Goal: Transaction & Acquisition: Obtain resource

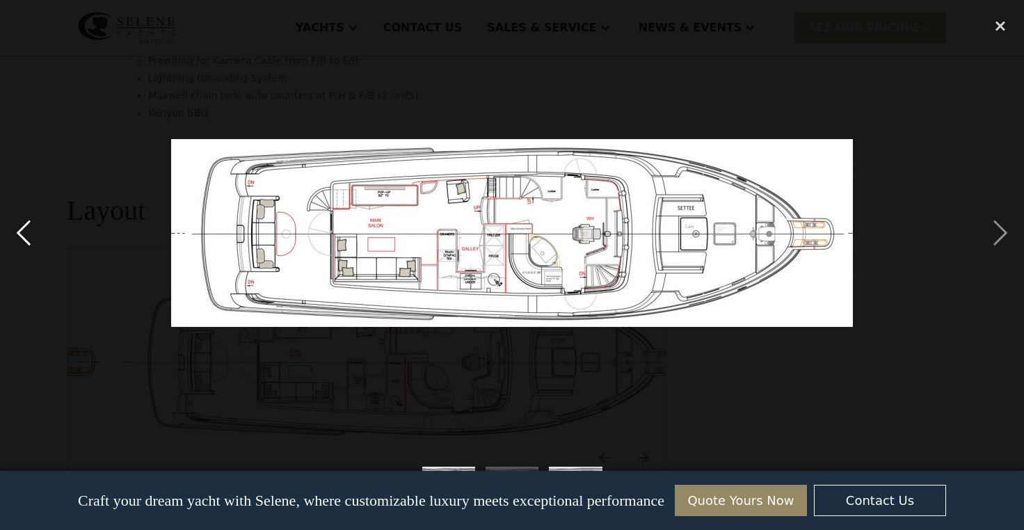
scroll to position [2923, 0]
click at [22, 230] on div "previous image" at bounding box center [23, 232] width 47 height 445
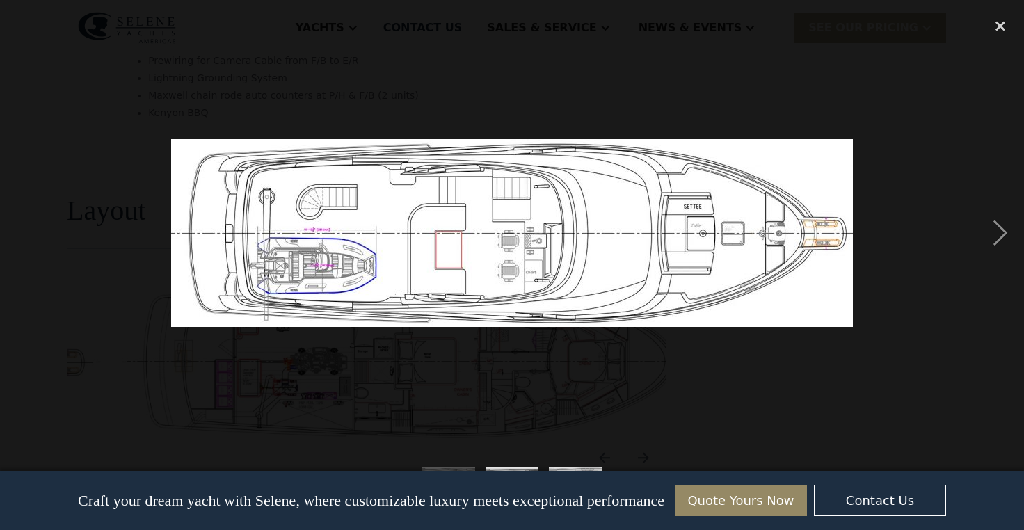
click at [22, 232] on div "previous image" at bounding box center [23, 232] width 47 height 445
click at [995, 230] on div "next image" at bounding box center [999, 232] width 47 height 445
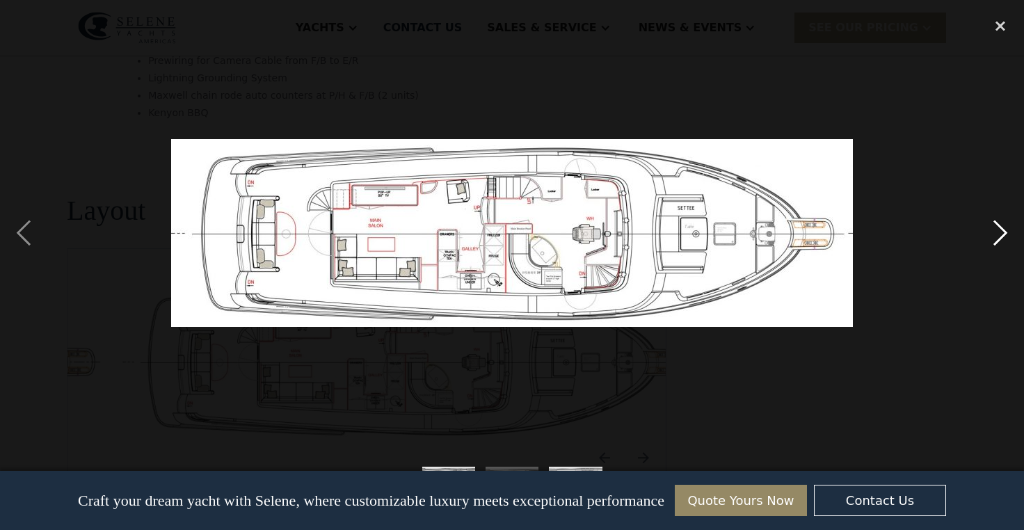
click at [995, 230] on div "next image" at bounding box center [999, 232] width 47 height 445
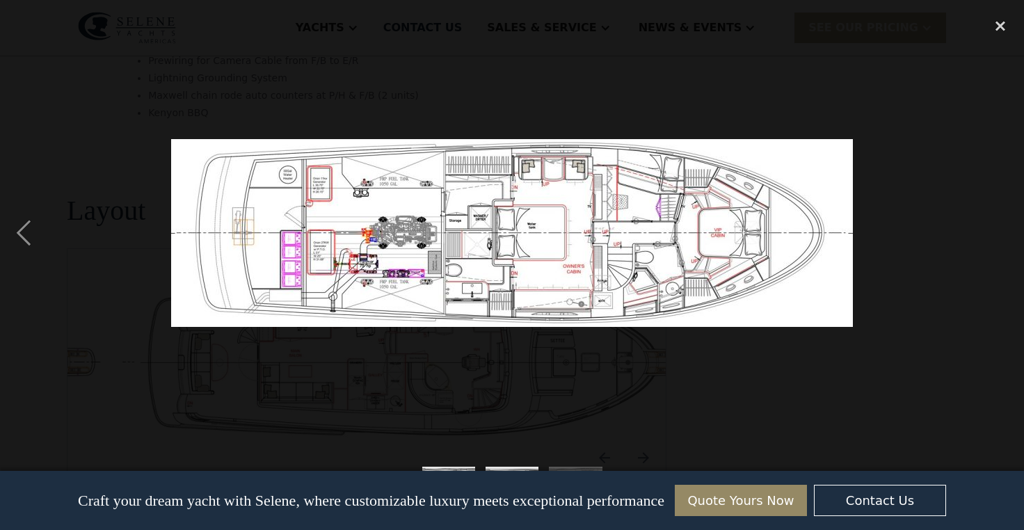
click at [995, 230] on div "next image" at bounding box center [999, 232] width 47 height 445
click at [998, 28] on div "close lightbox" at bounding box center [999, 25] width 47 height 31
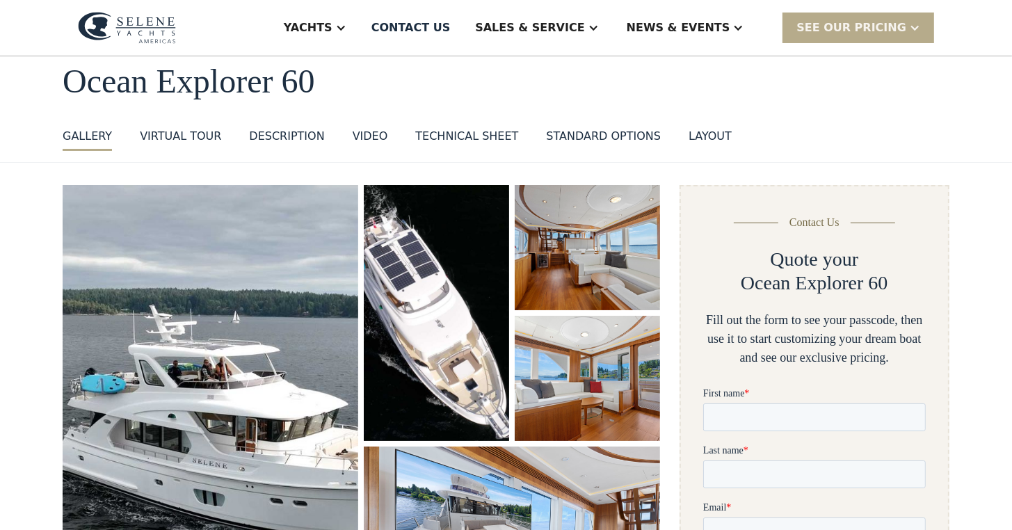
scroll to position [0, 0]
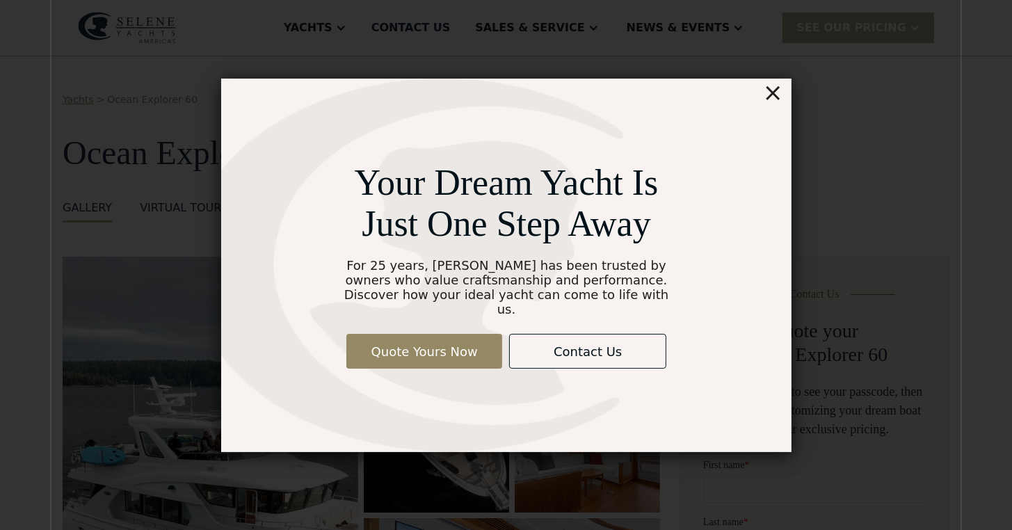
drag, startPoint x: 772, startPoint y: 101, endPoint x: 776, endPoint y: 94, distance: 8.1
click at [773, 99] on div "×" at bounding box center [772, 93] width 20 height 28
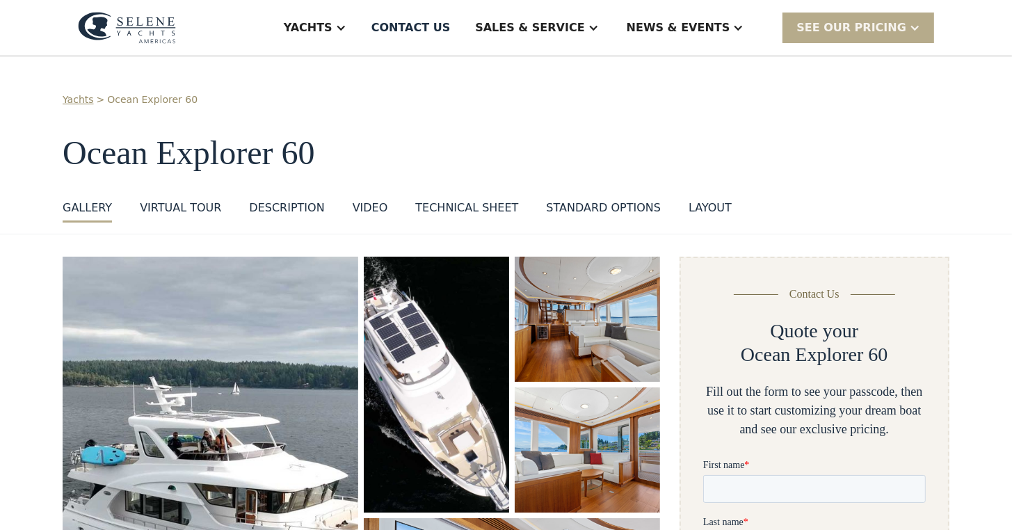
click at [440, 206] on div "Technical sheet" at bounding box center [466, 208] width 103 height 17
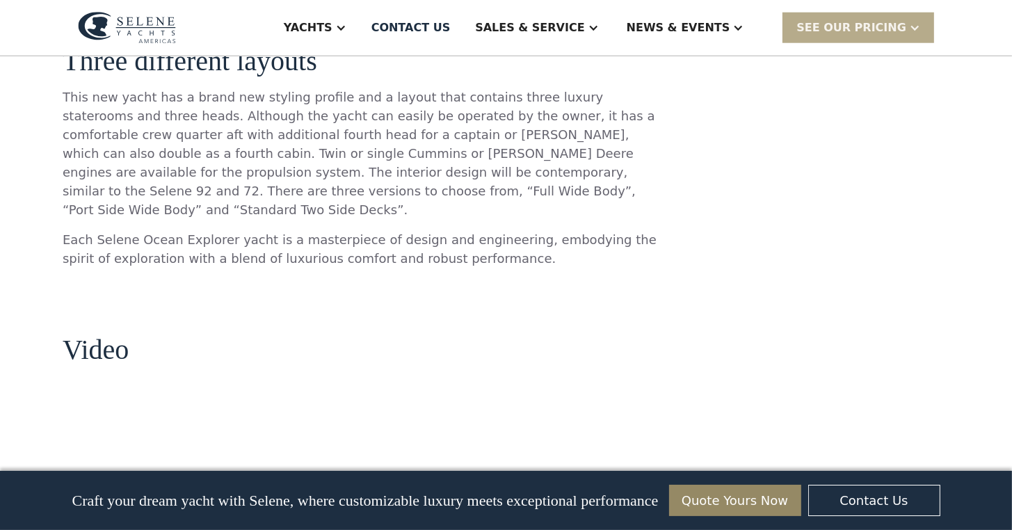
scroll to position [1362, 0]
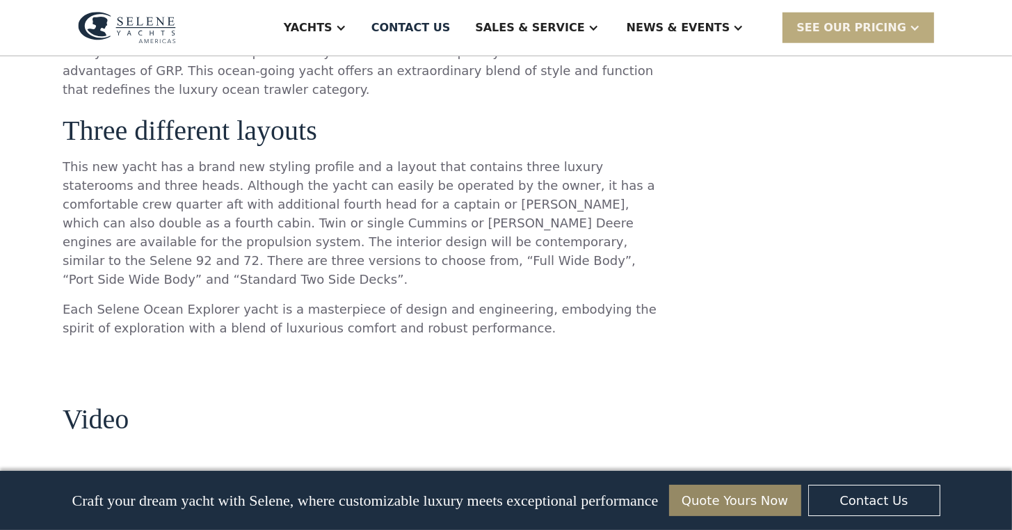
click at [854, 20] on div "SEE Our Pricing" at bounding box center [851, 27] width 110 height 17
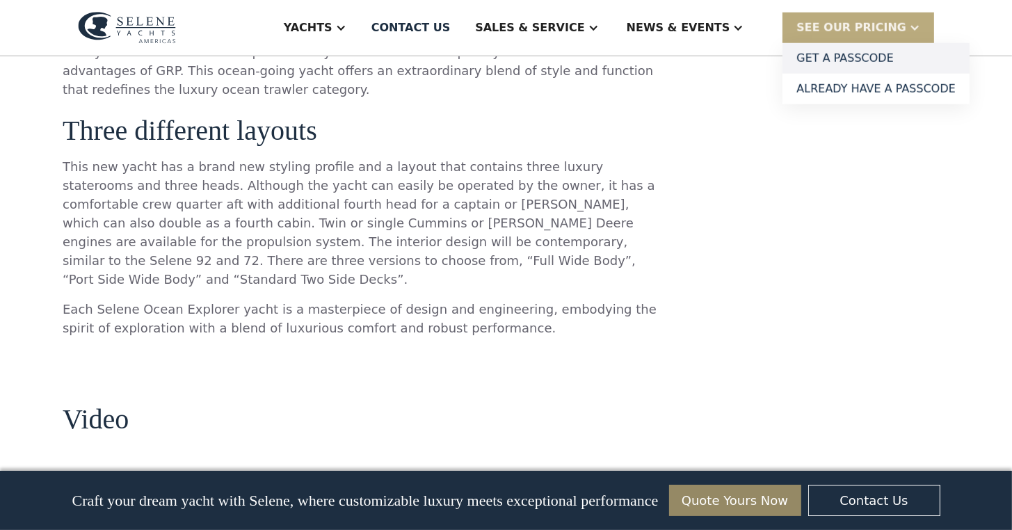
click at [861, 56] on link "Get a PASSCODE" at bounding box center [875, 58] width 187 height 31
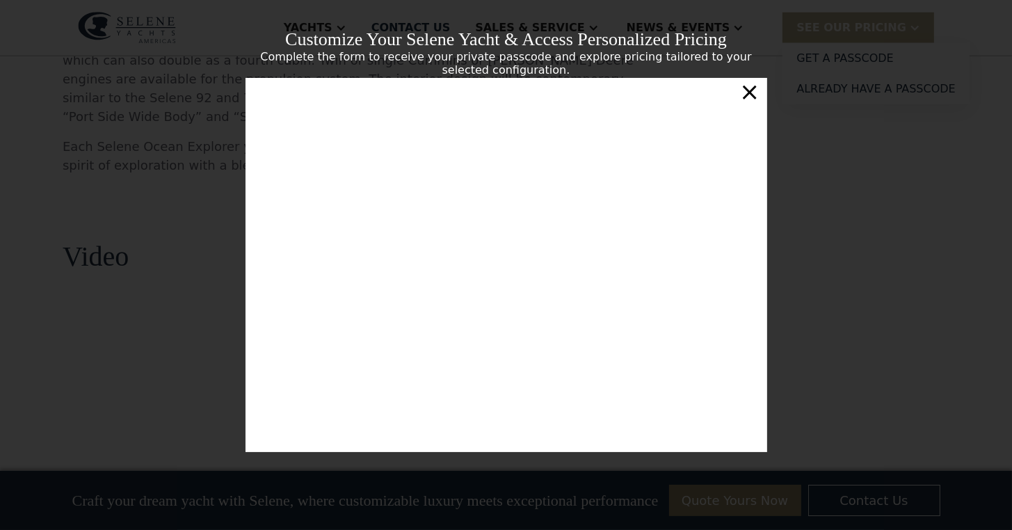
scroll to position [1501, 0]
click at [499, 261] on iframe at bounding box center [507, 265] width 522 height 374
click at [748, 97] on div "×" at bounding box center [749, 92] width 20 height 28
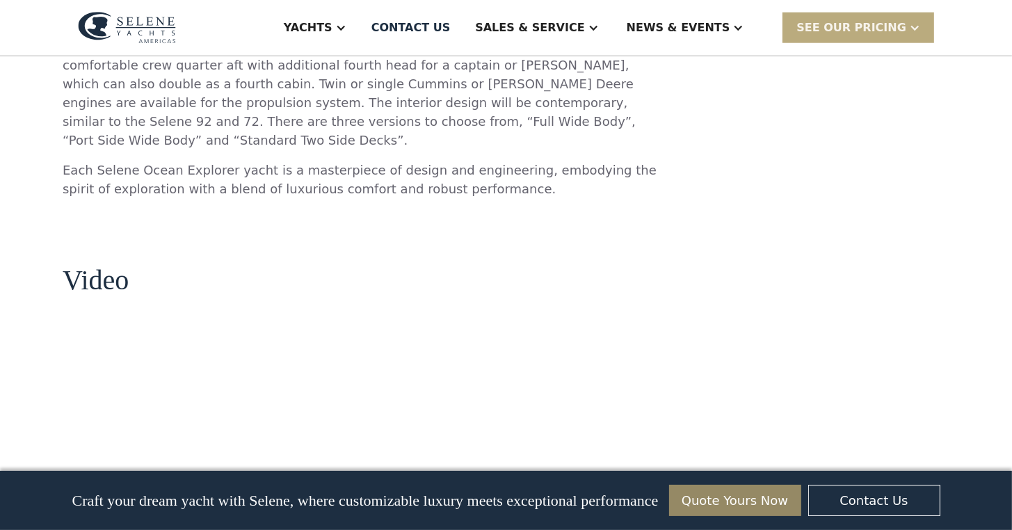
click at [844, 24] on div "SEE Our Pricing" at bounding box center [851, 27] width 110 height 17
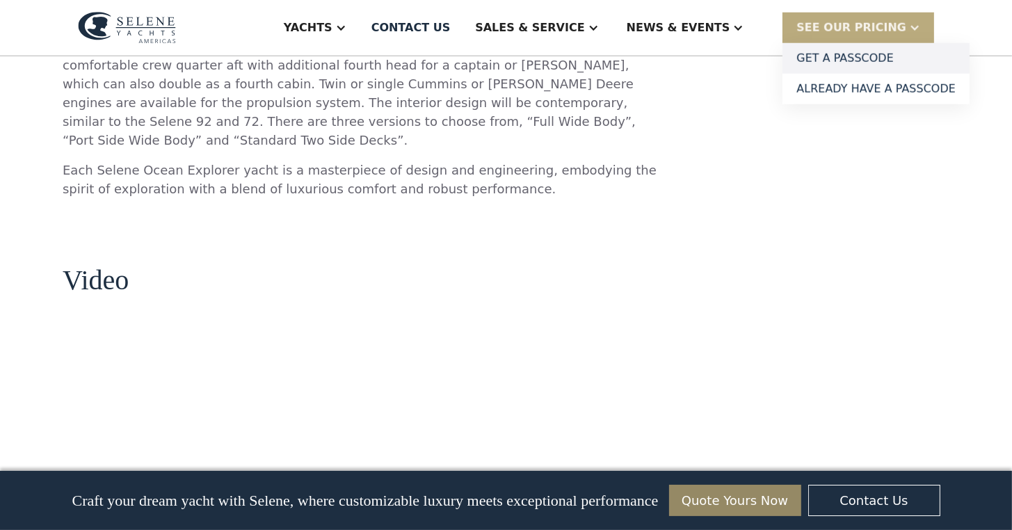
click at [855, 58] on link "Get a PASSCODE" at bounding box center [875, 58] width 187 height 31
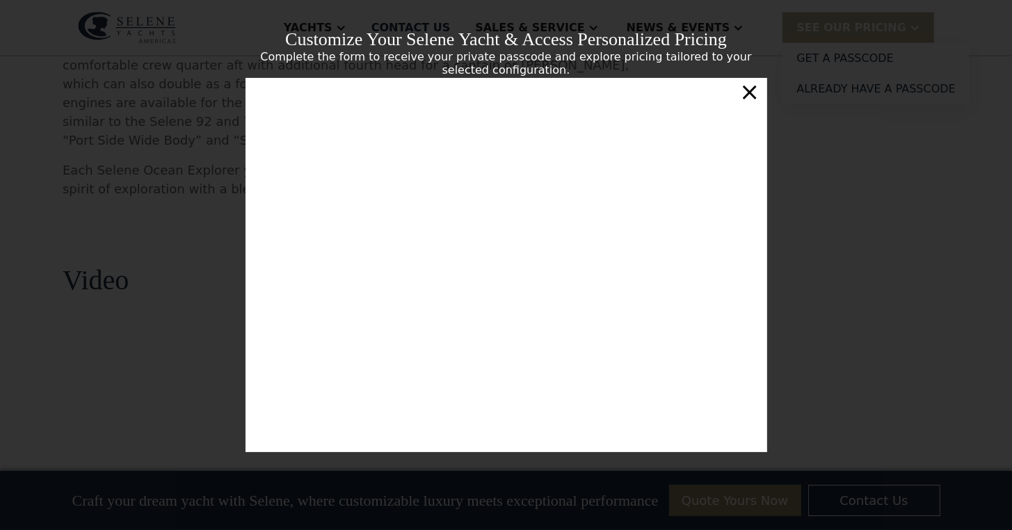
click at [501, 263] on iframe at bounding box center [507, 265] width 522 height 374
click at [750, 99] on div "×" at bounding box center [749, 92] width 20 height 28
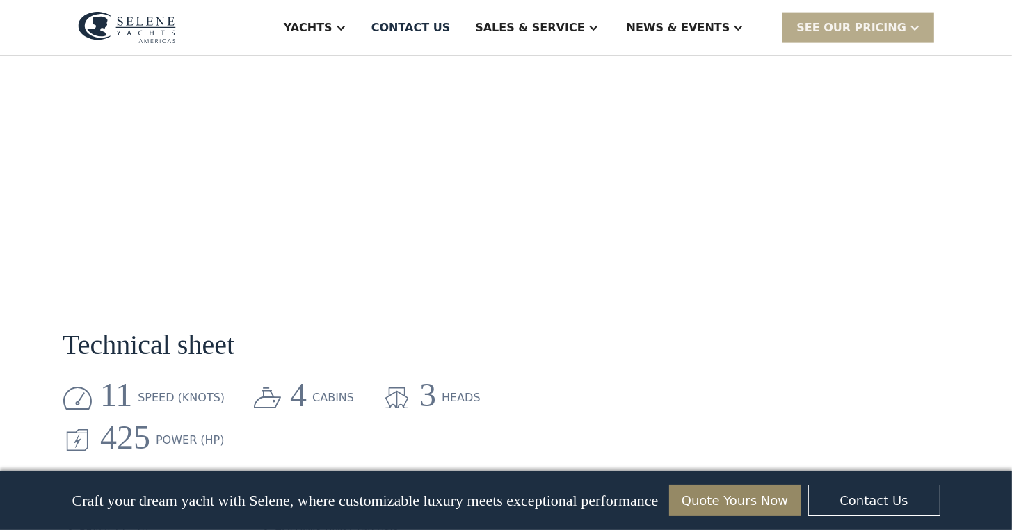
scroll to position [1918, 0]
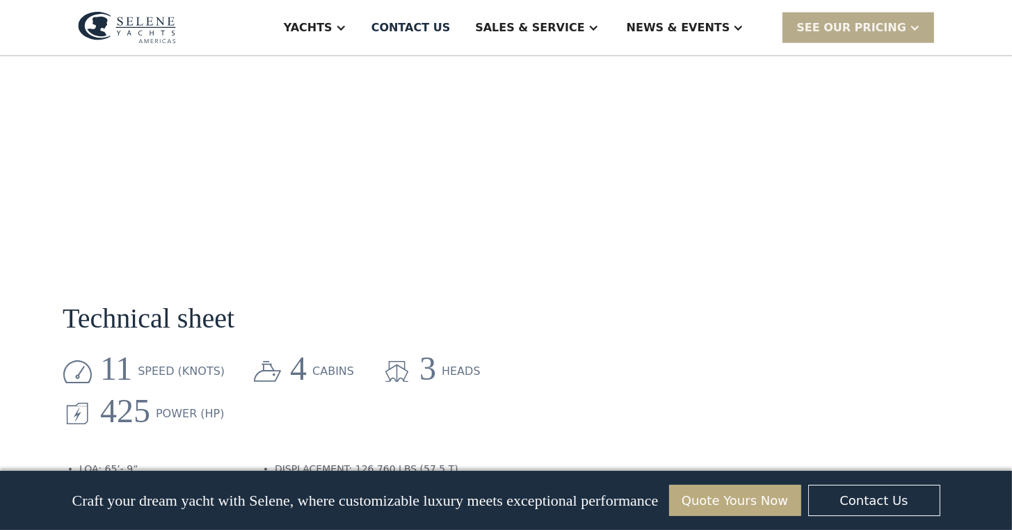
click at [723, 497] on link "Quote Yours Now" at bounding box center [735, 500] width 132 height 31
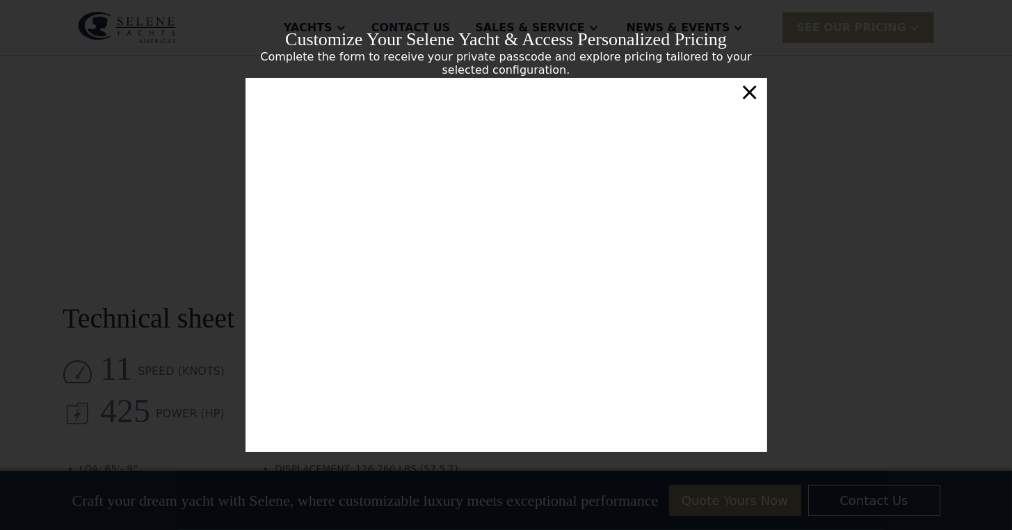
click at [749, 96] on div "×" at bounding box center [749, 92] width 20 height 28
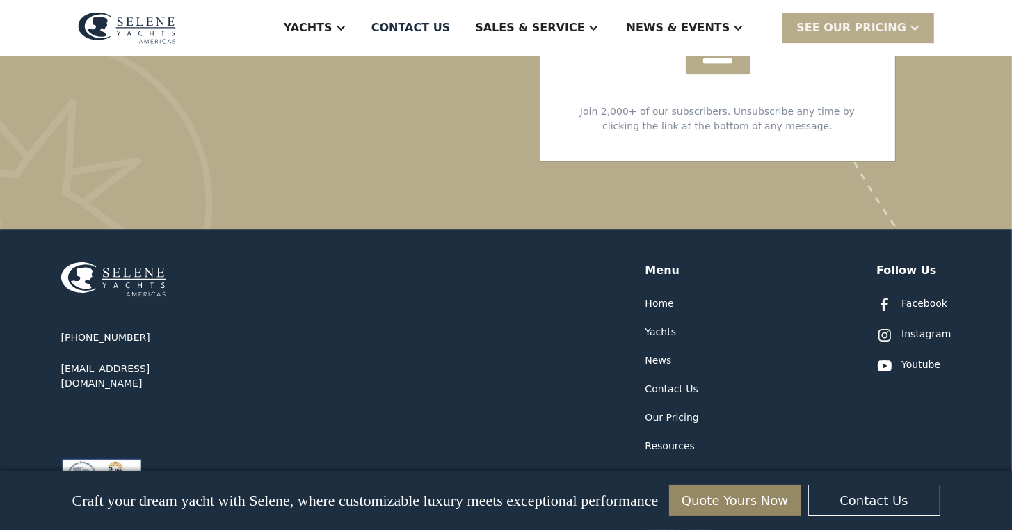
scroll to position [4381, 0]
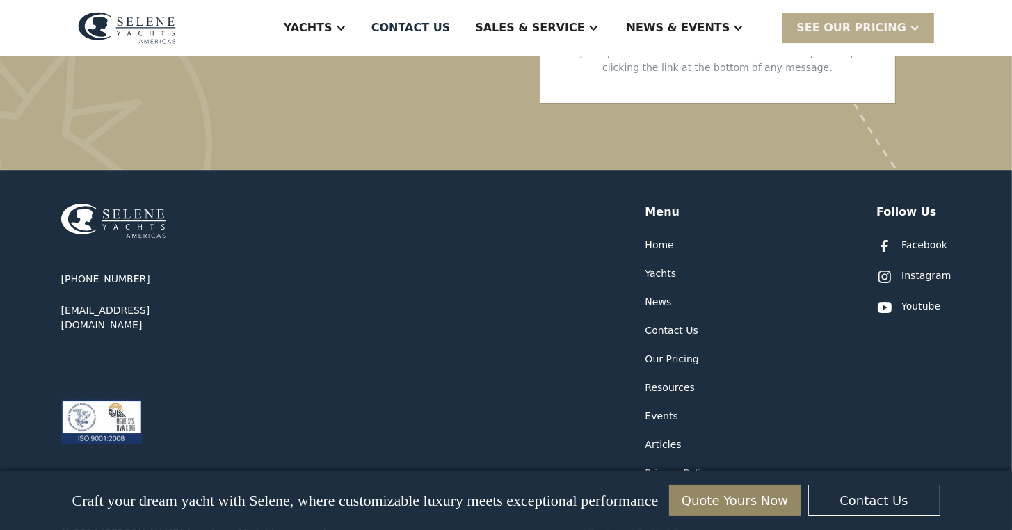
click at [668, 352] on div "Our Pricing" at bounding box center [672, 359] width 54 height 15
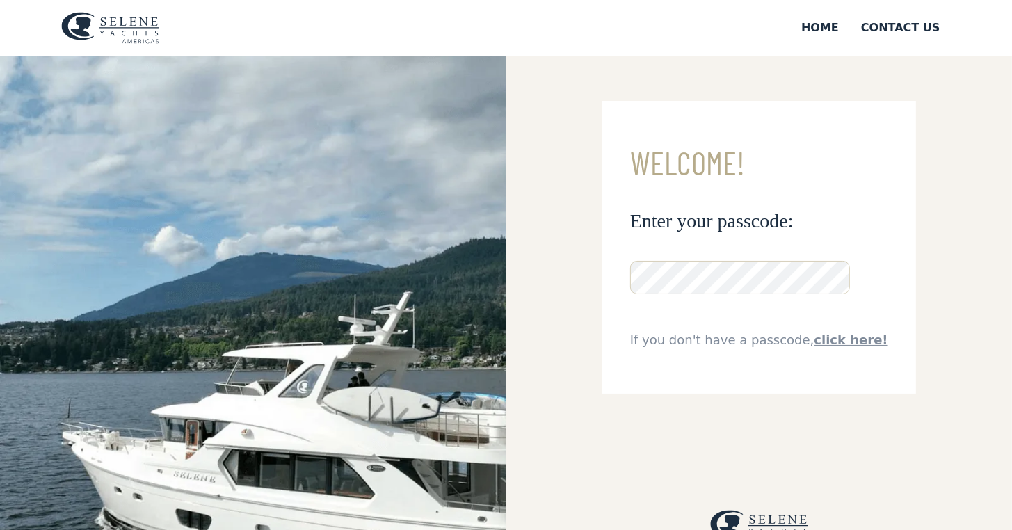
click at [841, 337] on link "click here!" at bounding box center [851, 339] width 74 height 15
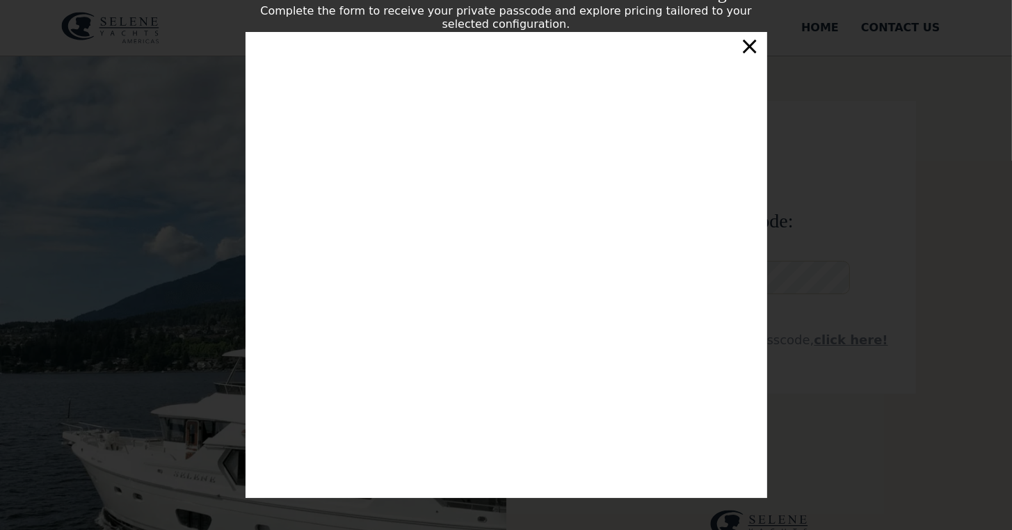
scroll to position [234, 0]
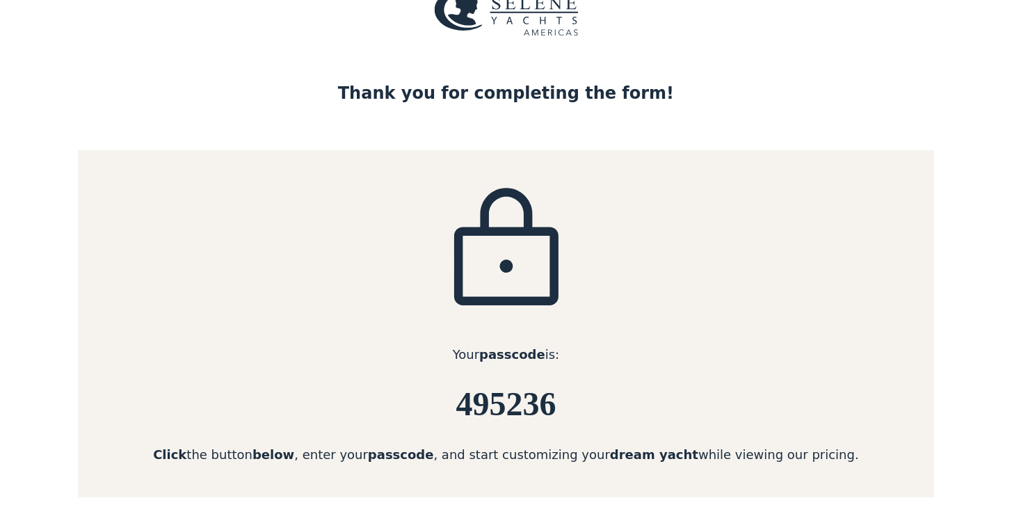
scroll to position [139, 0]
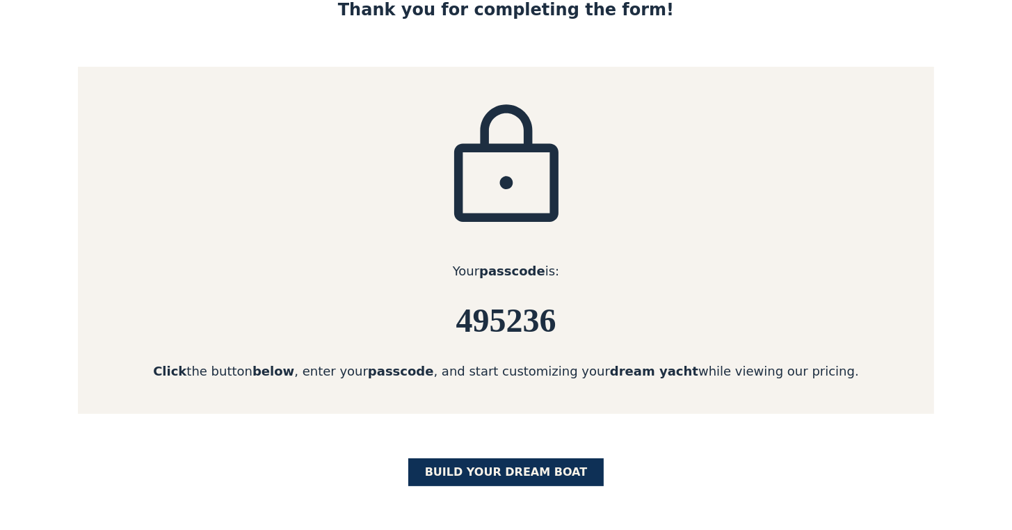
click at [515, 470] on link "BUILD yOUR dream boat" at bounding box center [506, 472] width 196 height 28
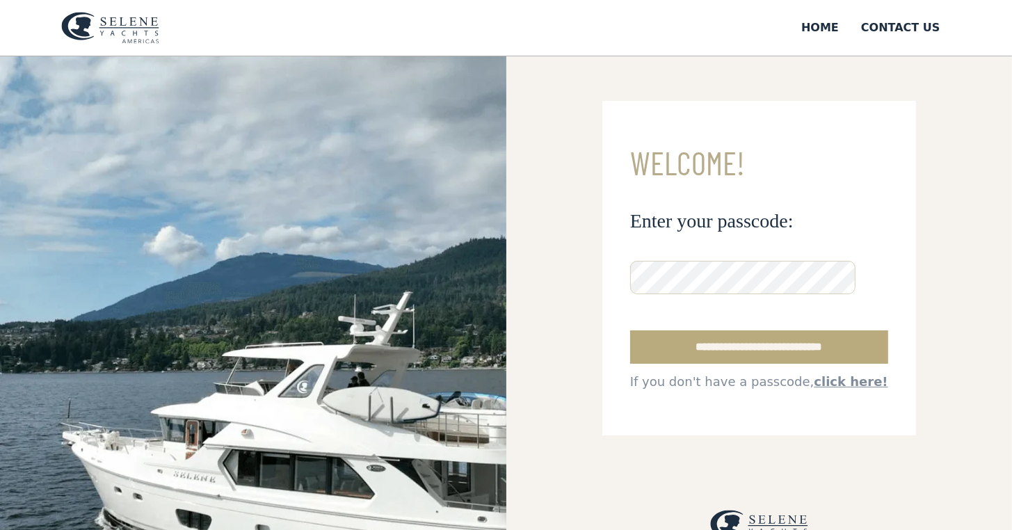
click at [741, 341] on input "**********" at bounding box center [759, 346] width 258 height 33
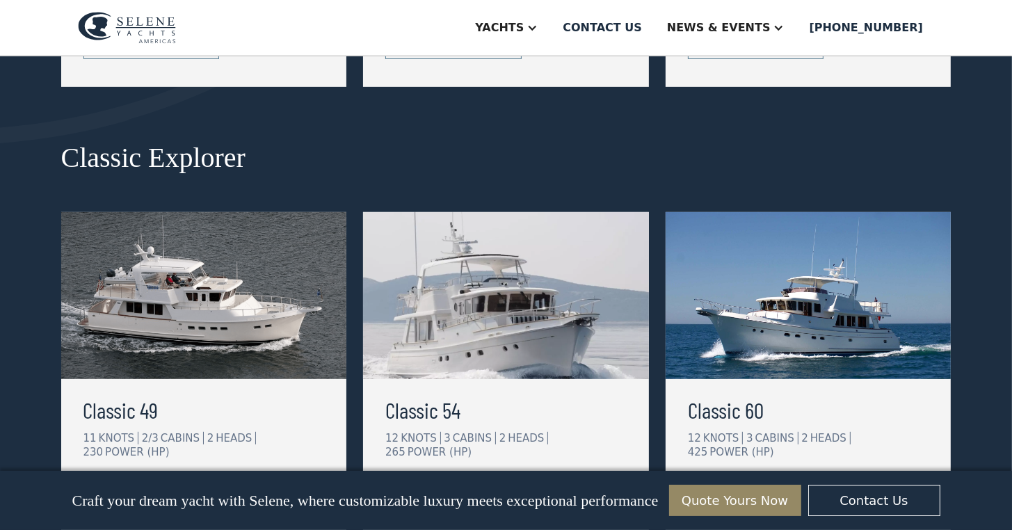
scroll to position [695, 0]
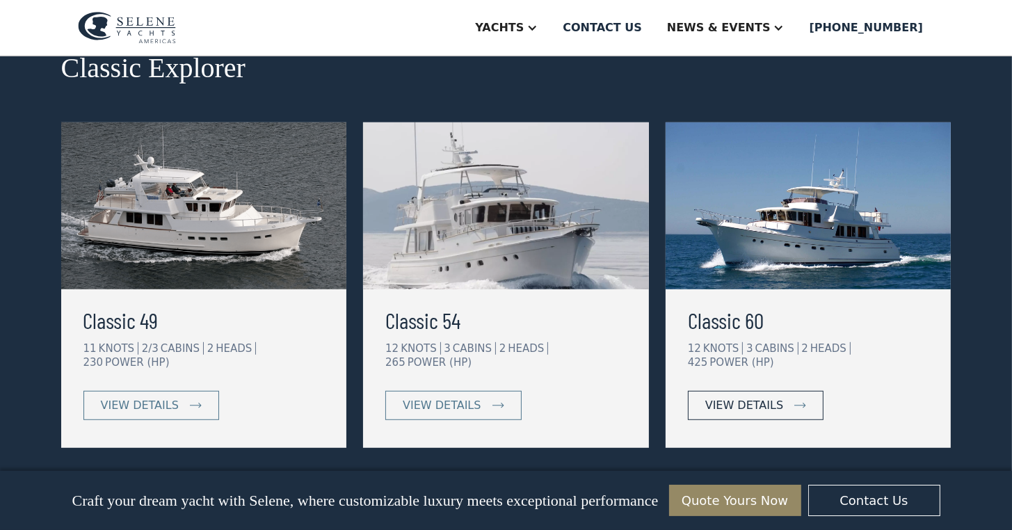
click at [738, 397] on div "view details" at bounding box center [744, 405] width 78 height 17
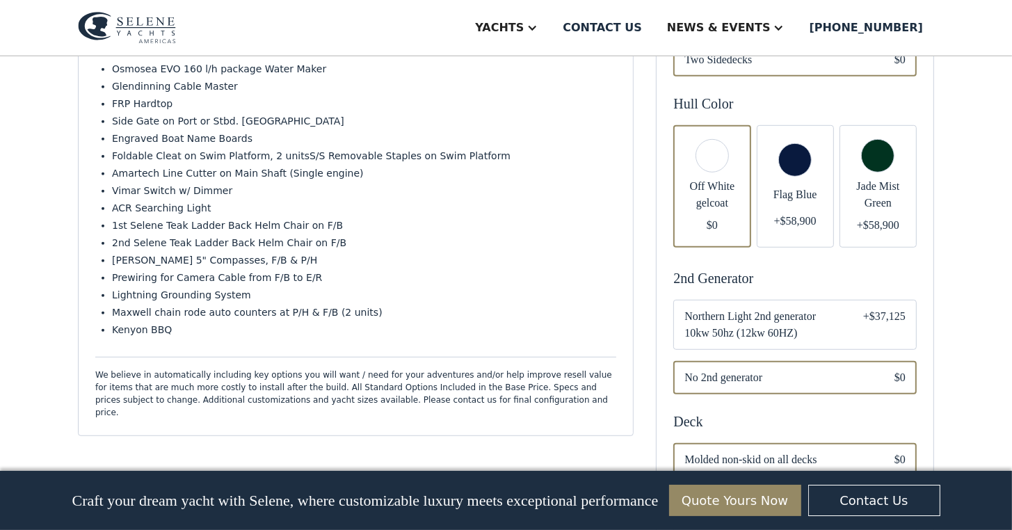
scroll to position [765, 0]
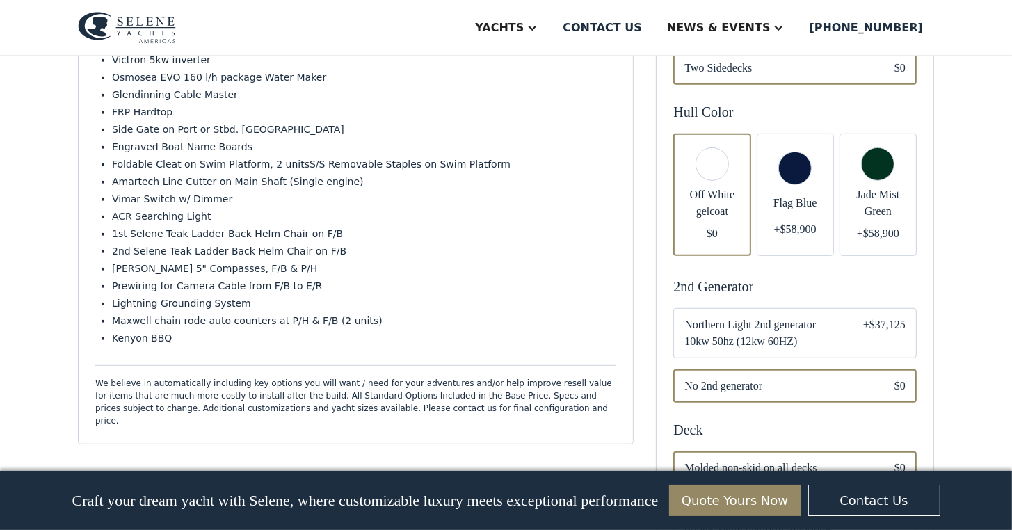
click at [796, 175] on div "Email Form" at bounding box center [795, 195] width 77 height 122
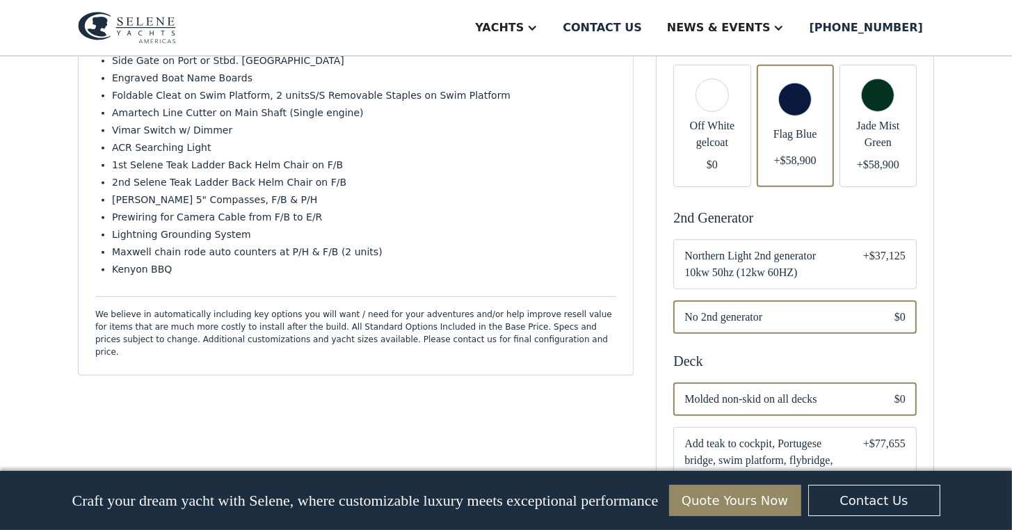
scroll to position [904, 0]
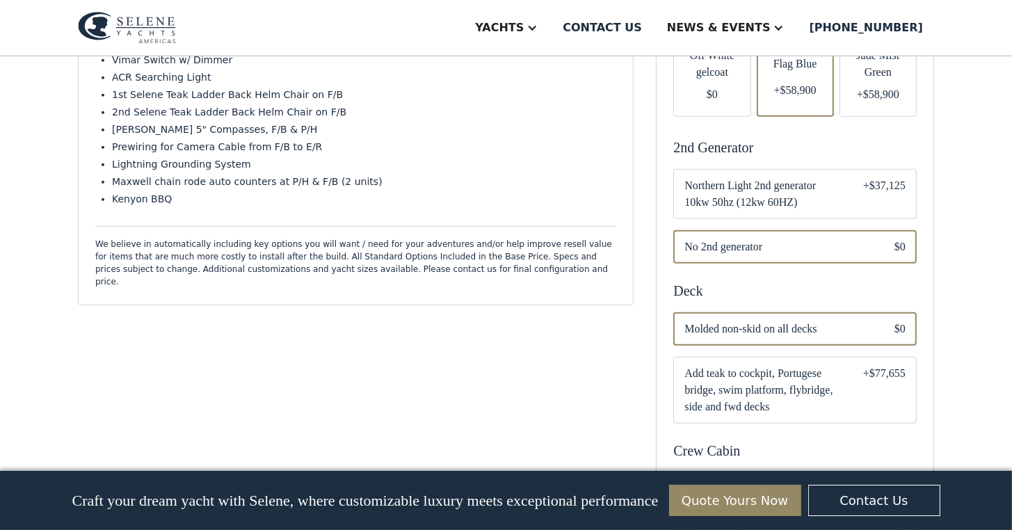
click at [768, 182] on span "Northern Light 2nd generator 10kw 50hz (12kw 60HZ)" at bounding box center [762, 193] width 156 height 33
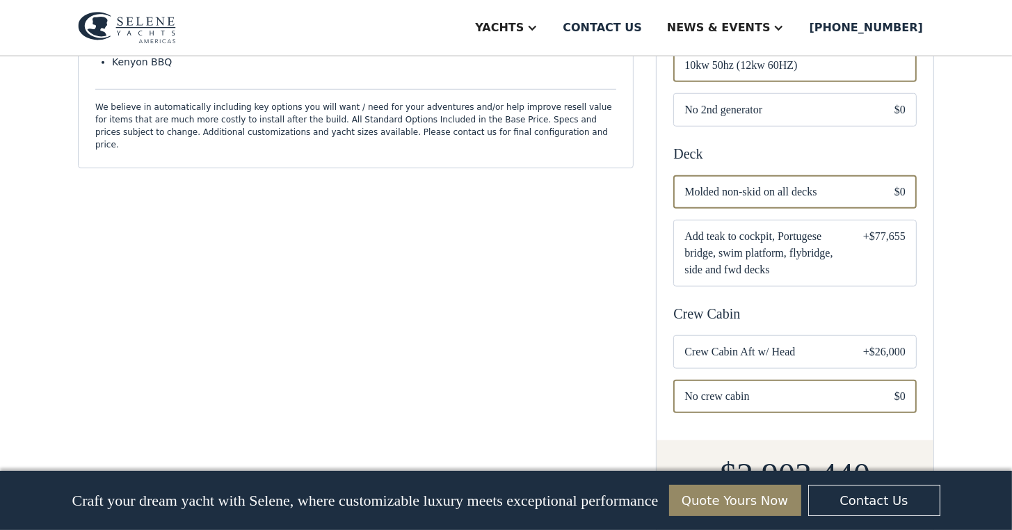
scroll to position [1043, 0]
click at [825, 249] on span "Add teak to cockpit, Portugese bridge, swim platform, flybridge, side and fwd d…" at bounding box center [762, 251] width 156 height 50
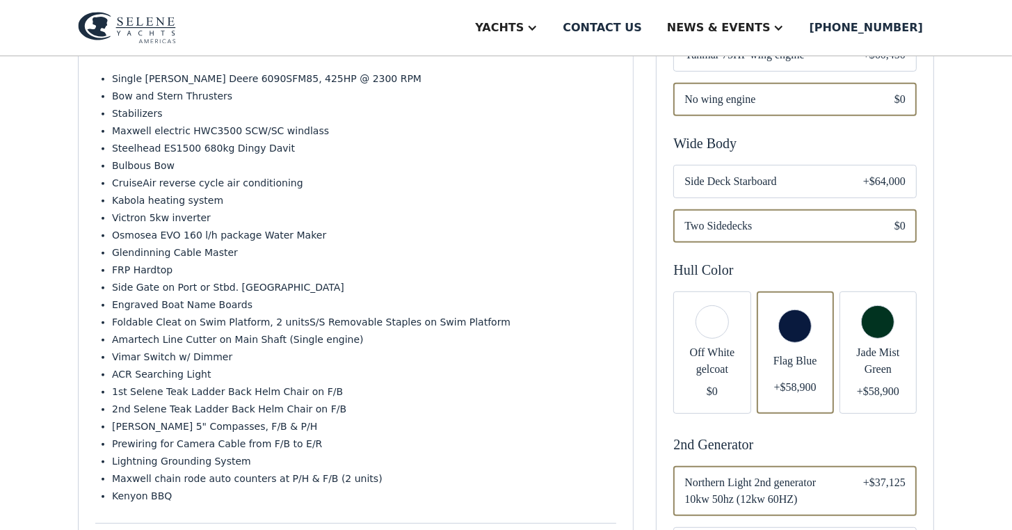
scroll to position [469, 0]
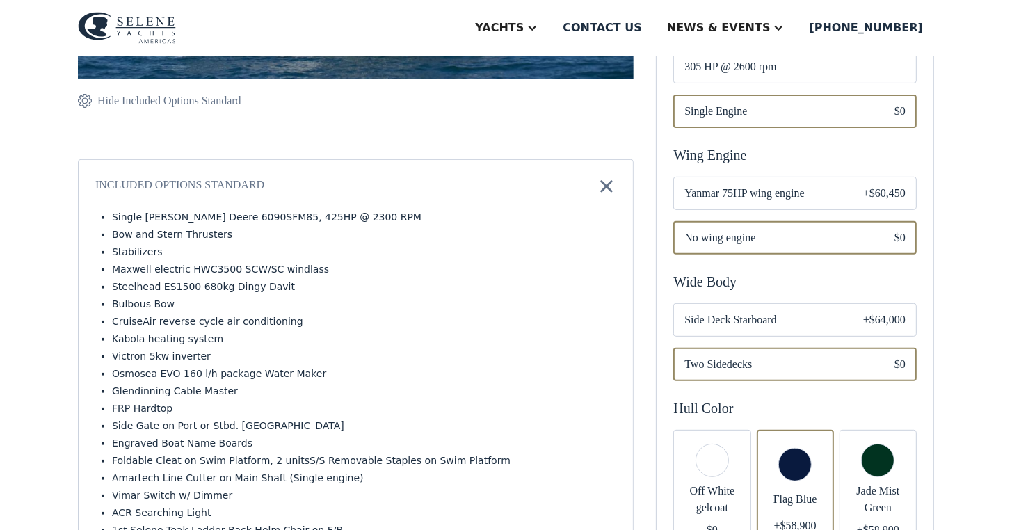
click at [713, 271] on div "Wide Body" at bounding box center [794, 281] width 243 height 21
click at [752, 271] on div "Wide Body" at bounding box center [794, 281] width 243 height 21
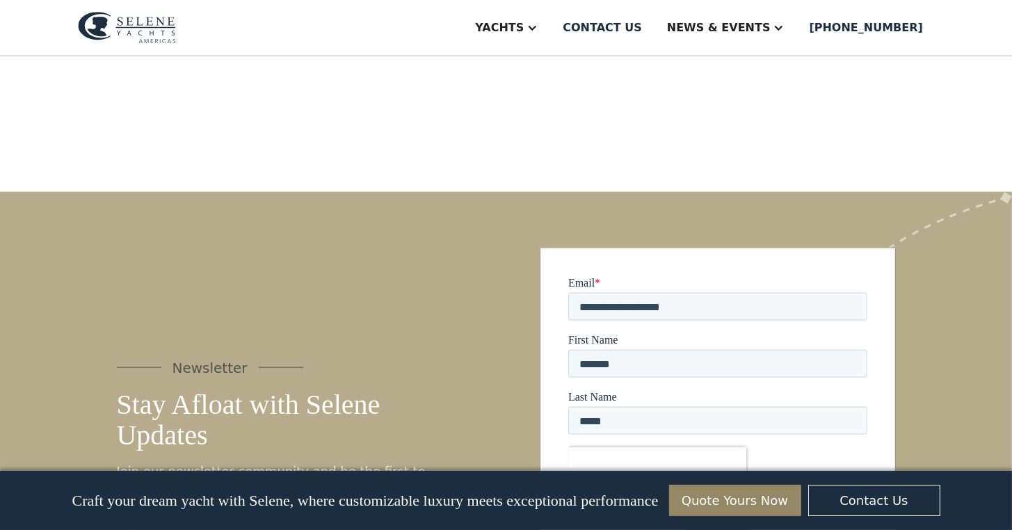
scroll to position [1721, 0]
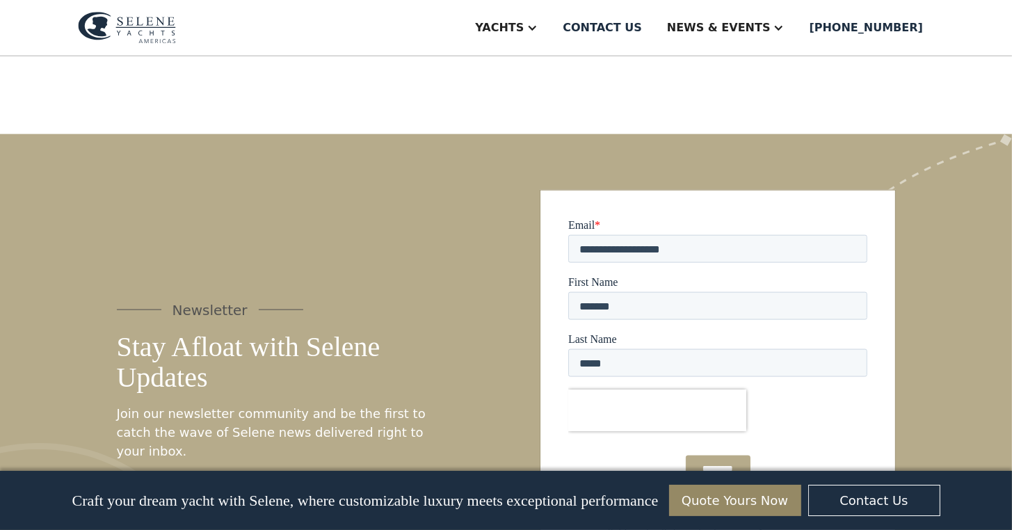
click at [715, 465] on input "*********" at bounding box center [717, 469] width 65 height 26
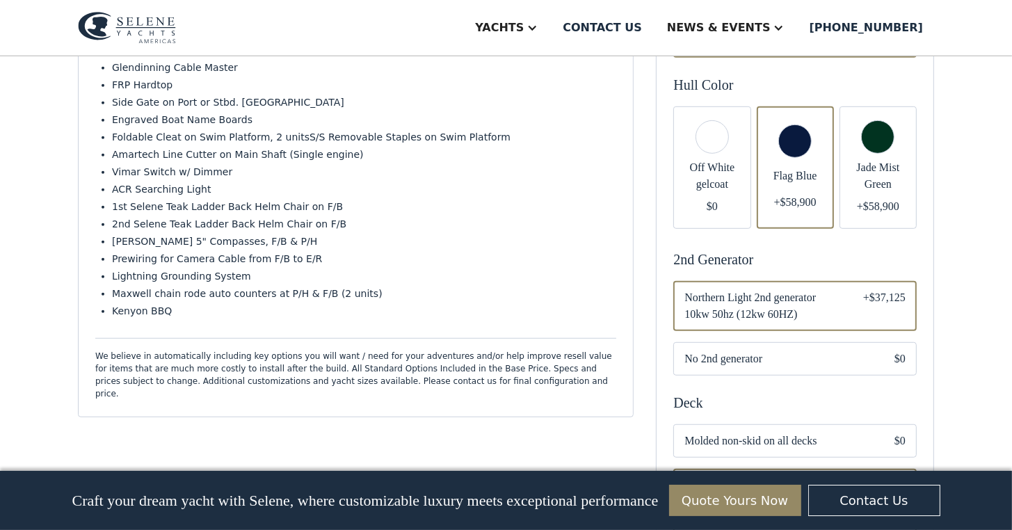
scroll to position [747, 0]
